Goal: Find specific page/section: Find specific page/section

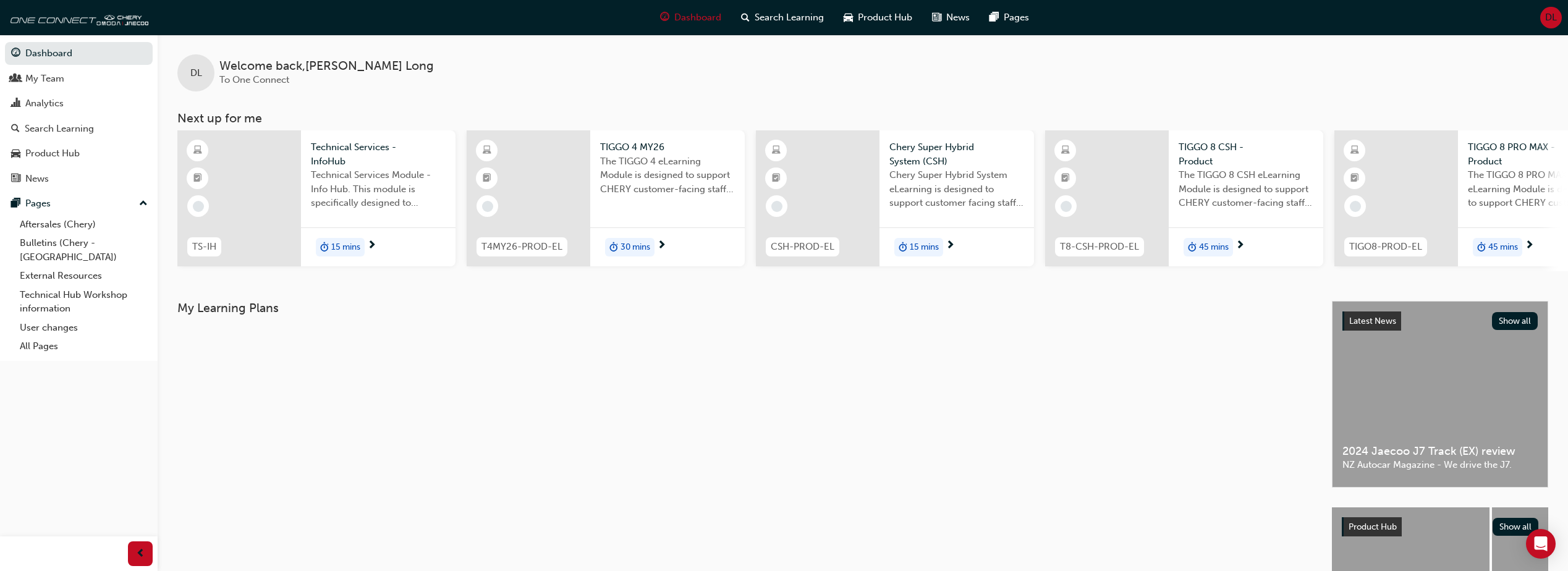
click at [1544, 22] on div "DL" at bounding box center [1551, 17] width 22 height 22
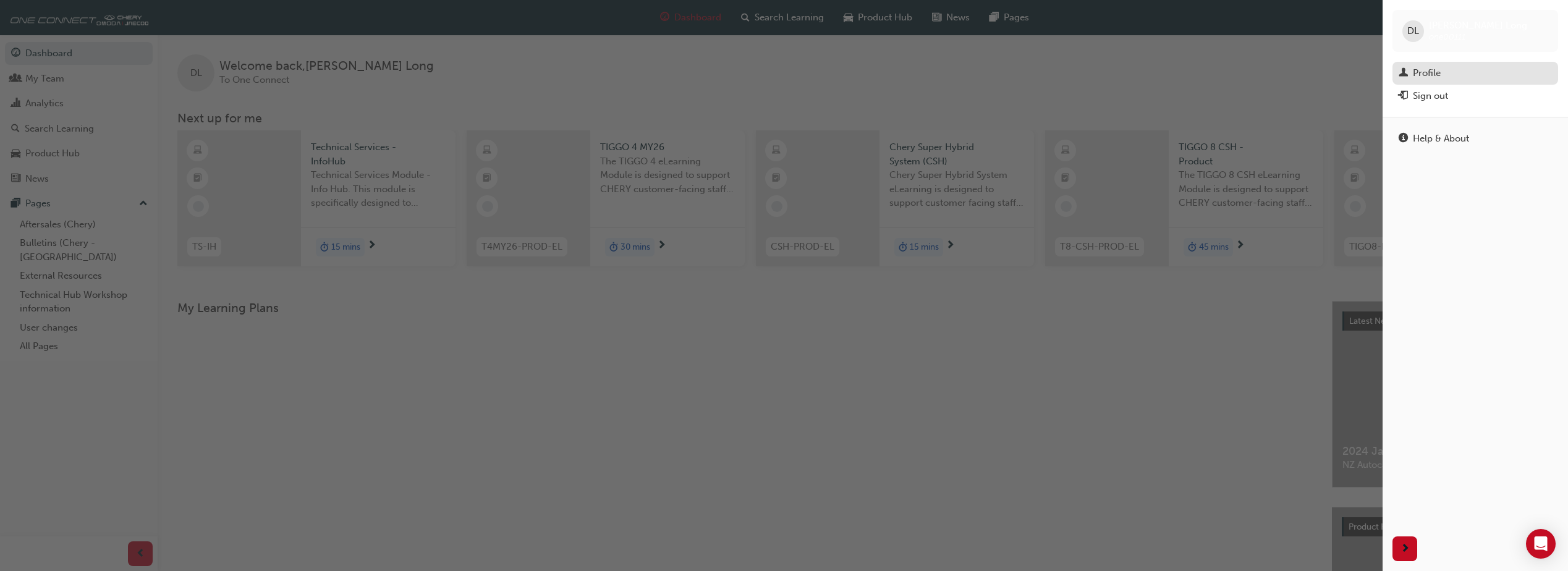
click at [1441, 73] on div "Profile" at bounding box center [1427, 73] width 28 height 14
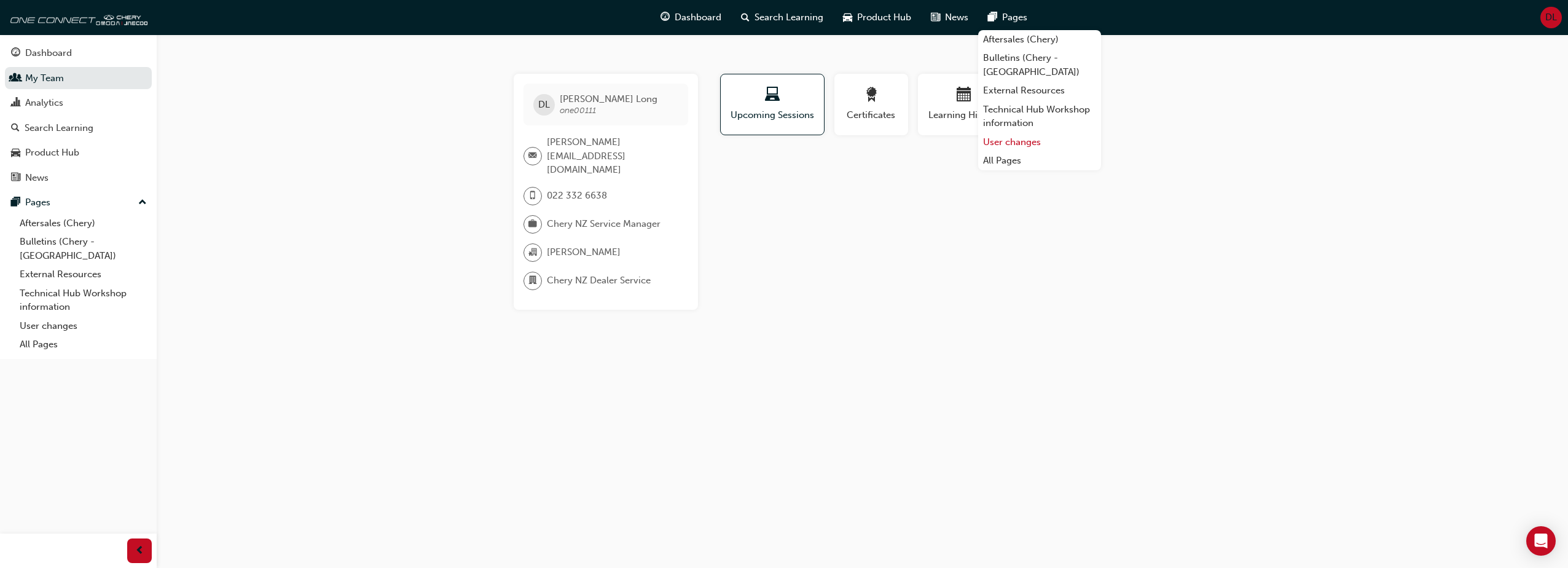
click at [1003, 133] on link "User changes" at bounding box center [1040, 142] width 123 height 19
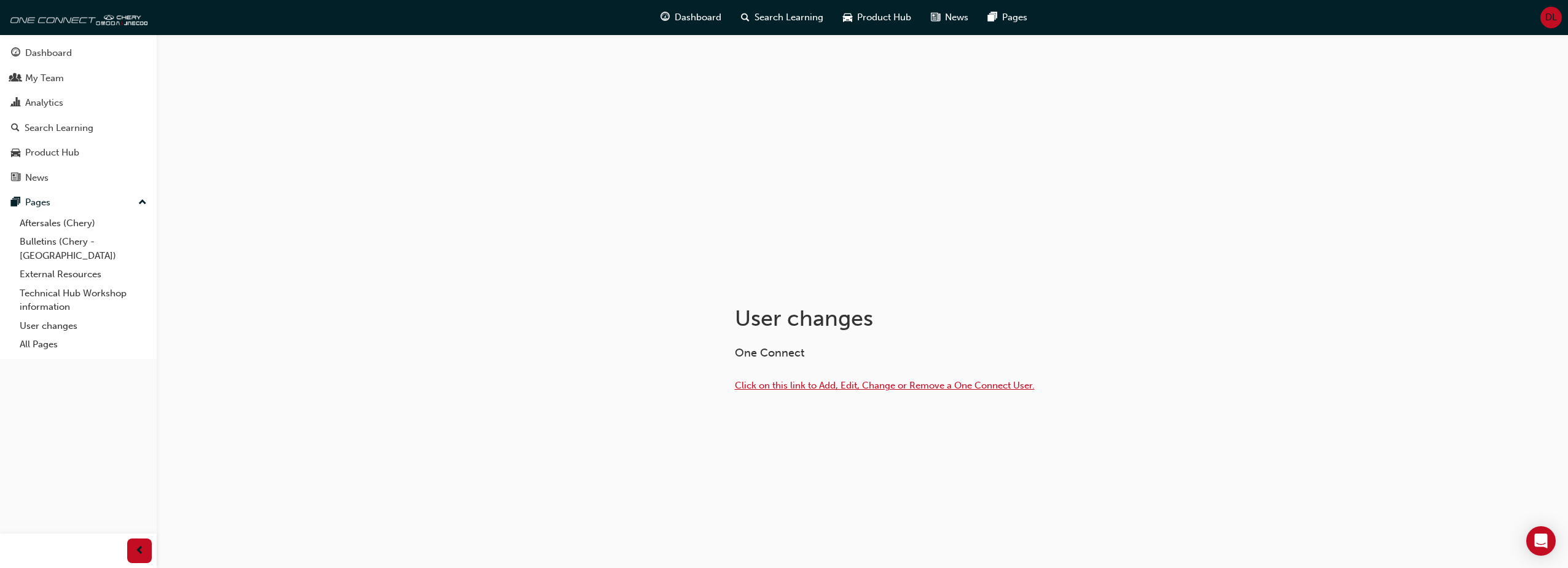
click at [790, 388] on span "Click on this link to Add, Edit, Change or Remove a One Connect User." at bounding box center [885, 385] width 300 height 11
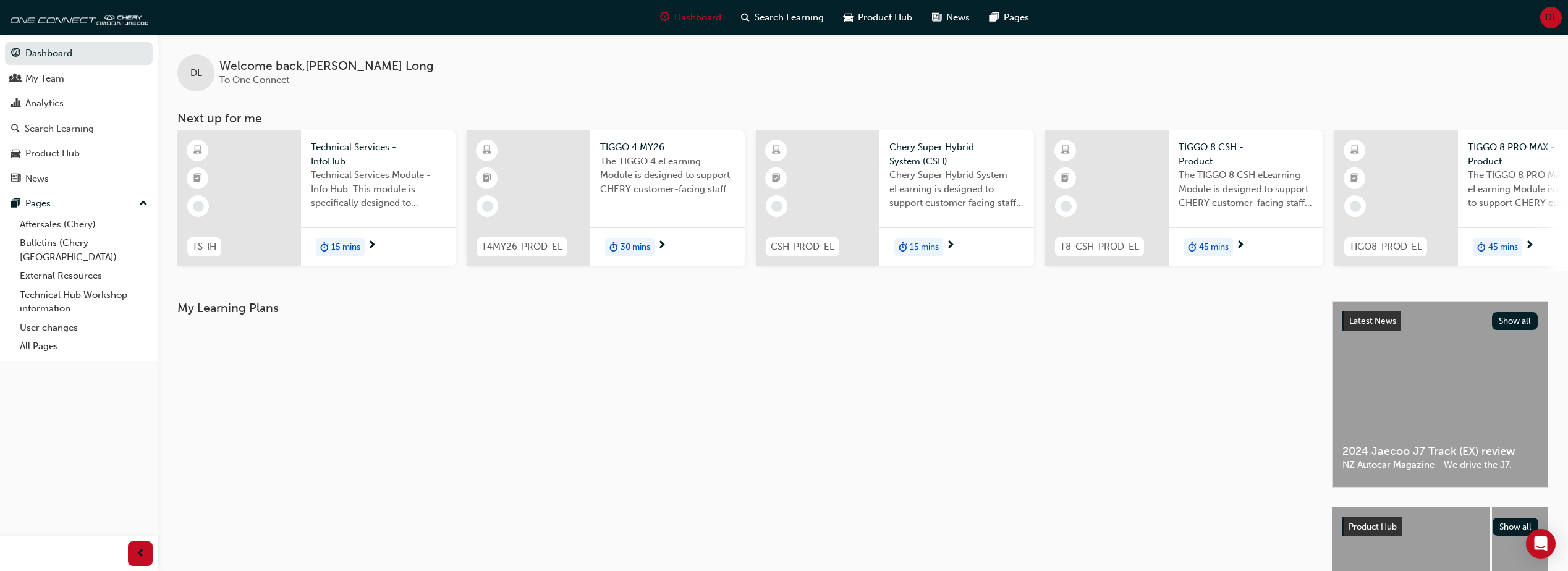
click at [1550, 21] on span "DL" at bounding box center [1551, 17] width 12 height 14
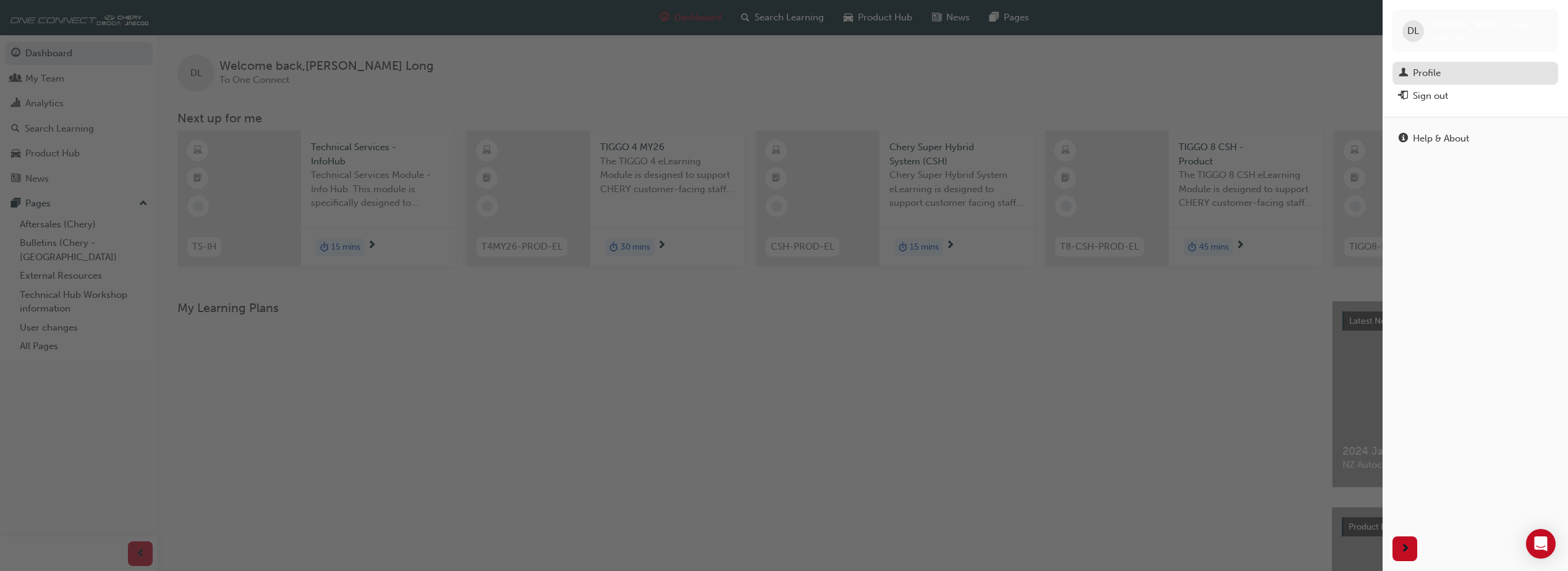
click at [1436, 70] on div "Profile" at bounding box center [1427, 73] width 28 height 14
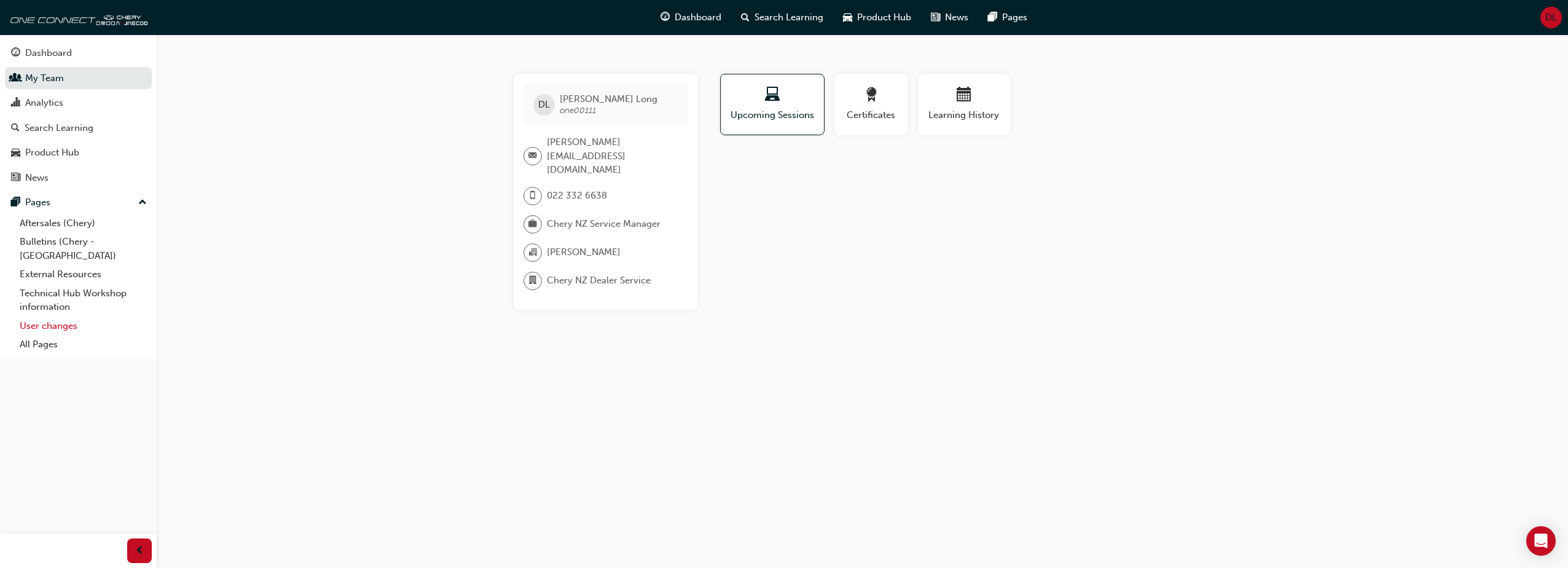
click at [48, 316] on link "User changes" at bounding box center [83, 326] width 137 height 19
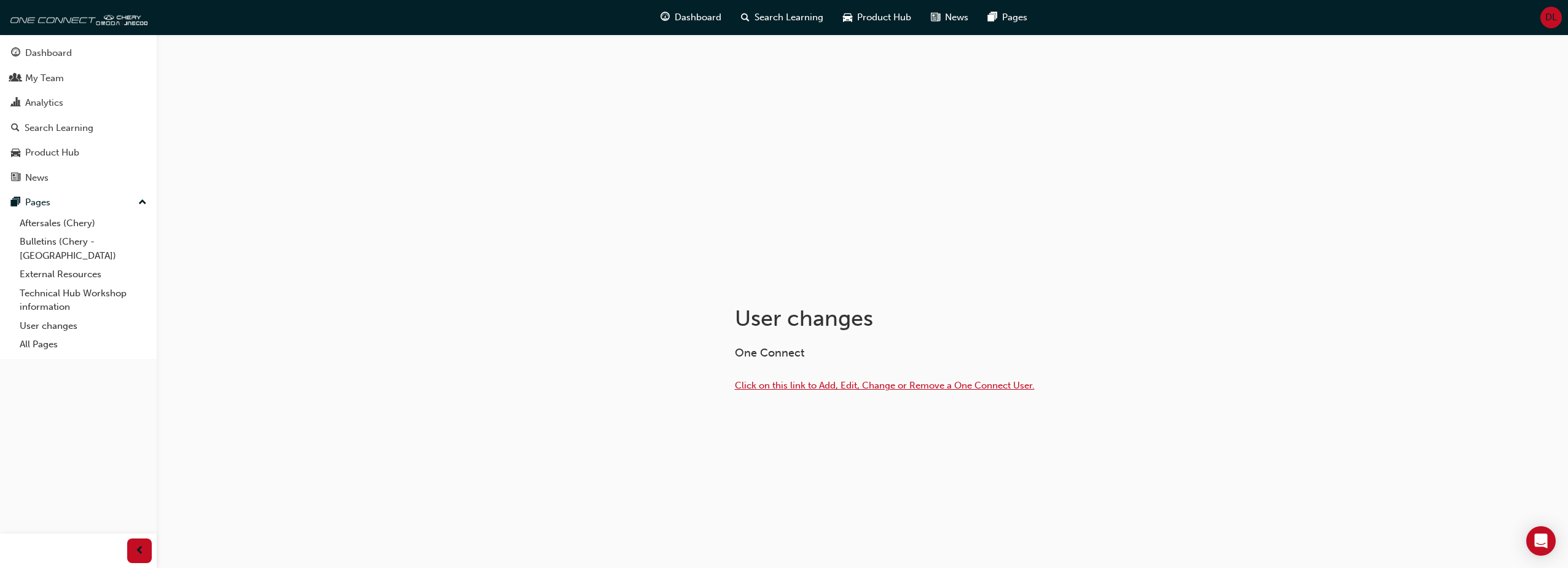
click at [792, 390] on span "Click on this link to Add, Edit, Change or Remove a One Connect User." at bounding box center [885, 385] width 300 height 11
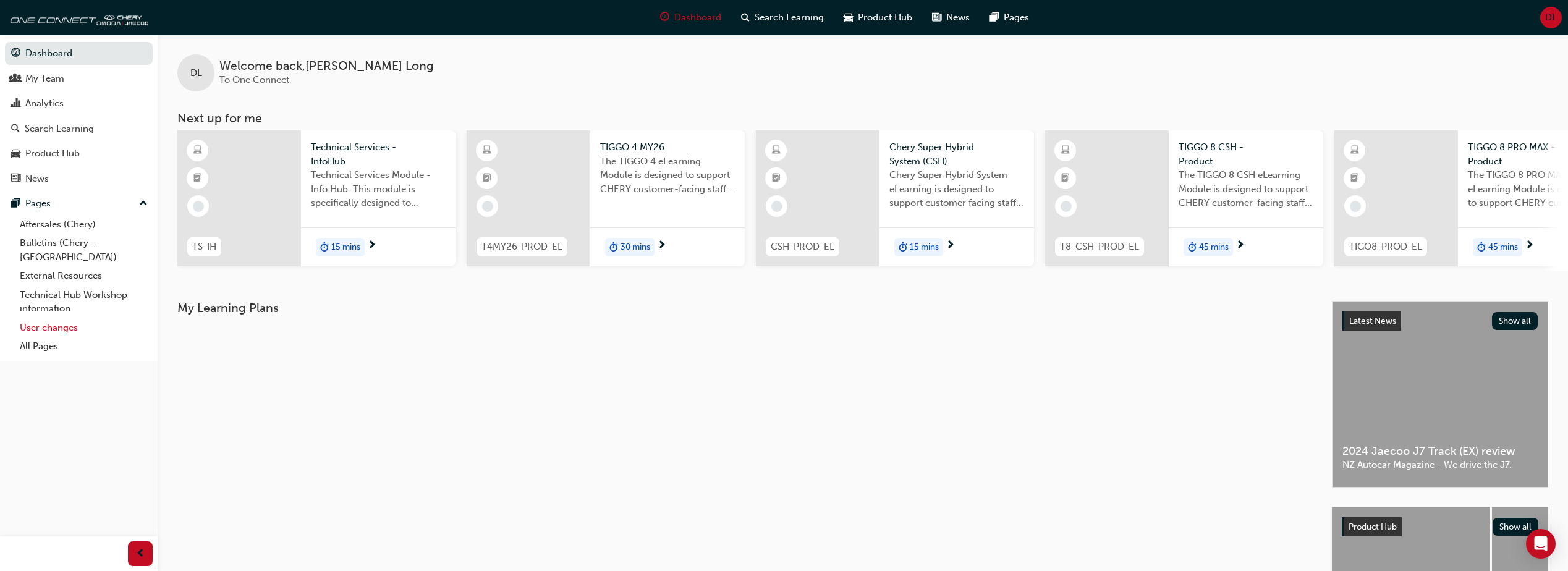
click at [51, 318] on link "User changes" at bounding box center [84, 328] width 138 height 19
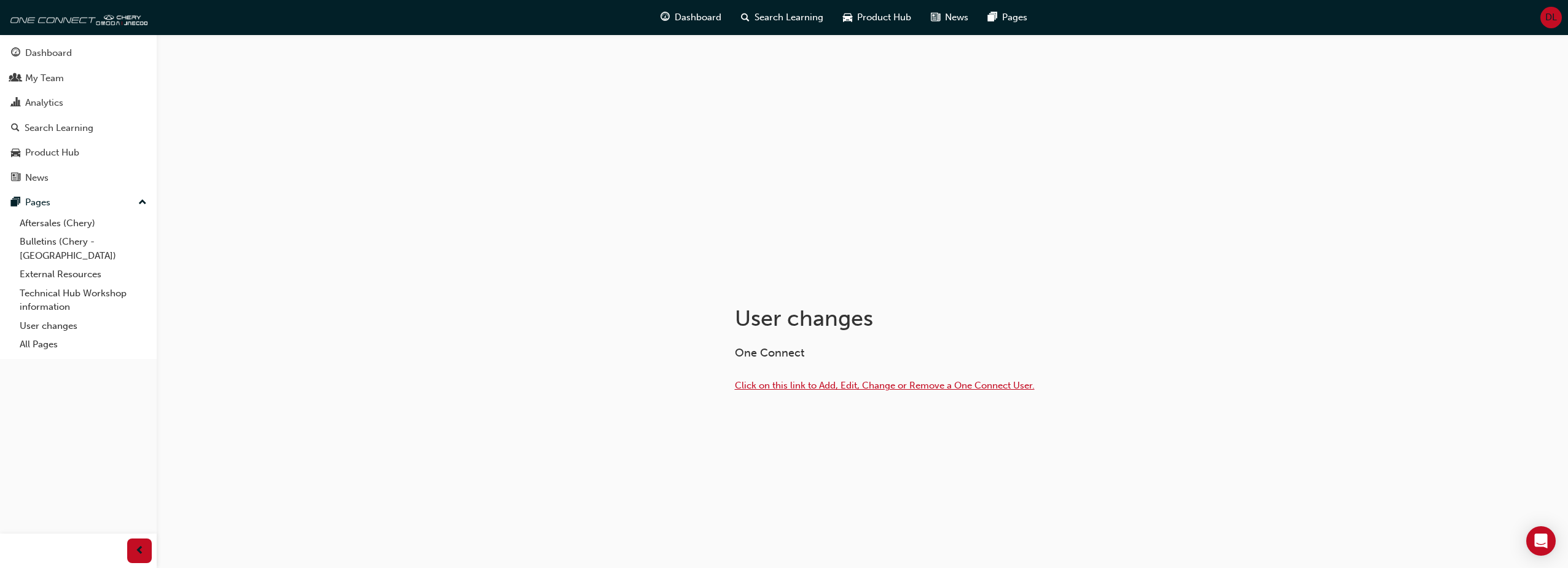
click at [781, 388] on span "Click on this link to Add, Edit, Change or Remove a One Connect User." at bounding box center [885, 385] width 300 height 11
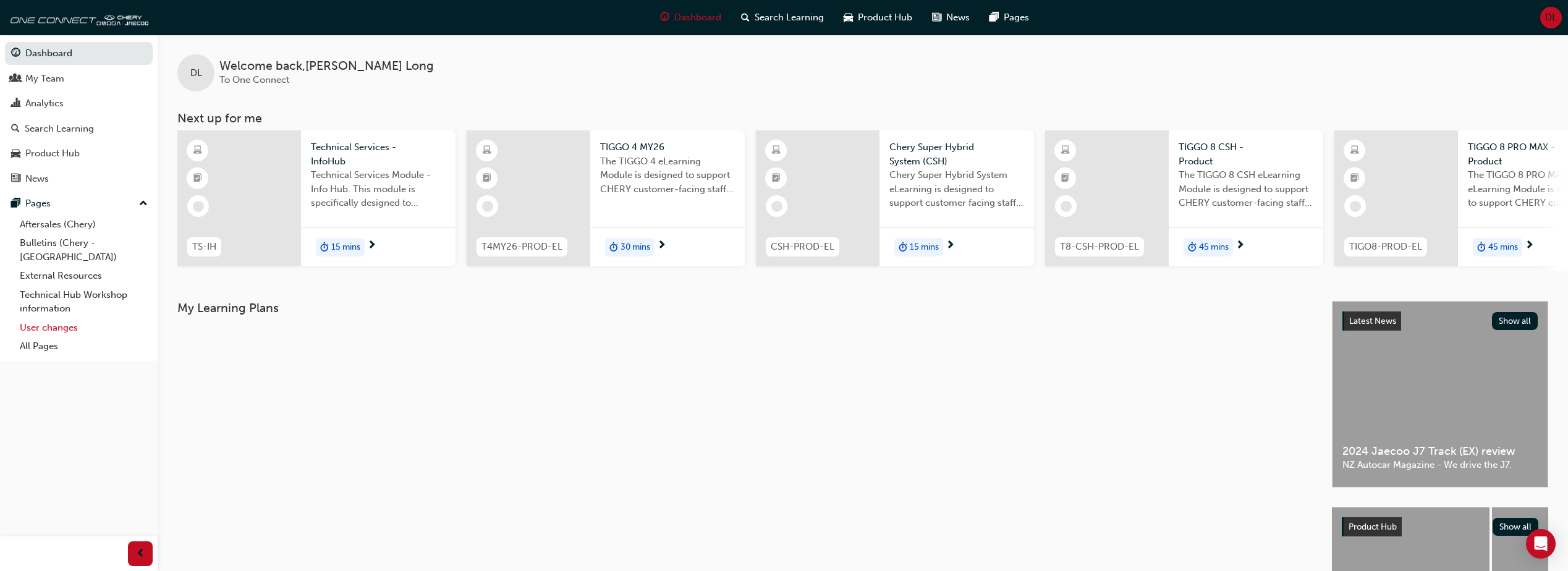
click at [41, 318] on link "User changes" at bounding box center [84, 328] width 138 height 19
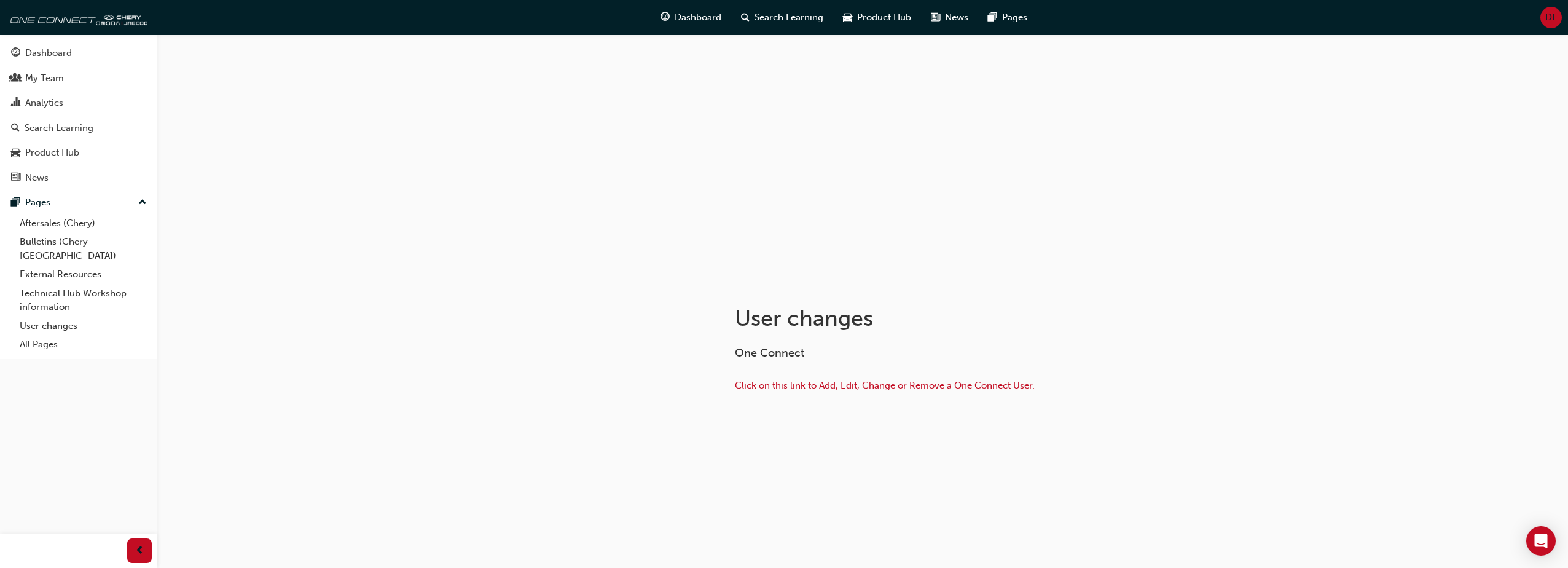
click at [983, 392] on p "Click on this link to Add, Edit, Change or Remove a One Connect User." at bounding box center [935, 387] width 400 height 18
click at [983, 390] on span "Click on this link to Add, Edit, Change or Remove a One Connect User." at bounding box center [885, 385] width 300 height 11
